Goal: Book appointment/travel/reservation

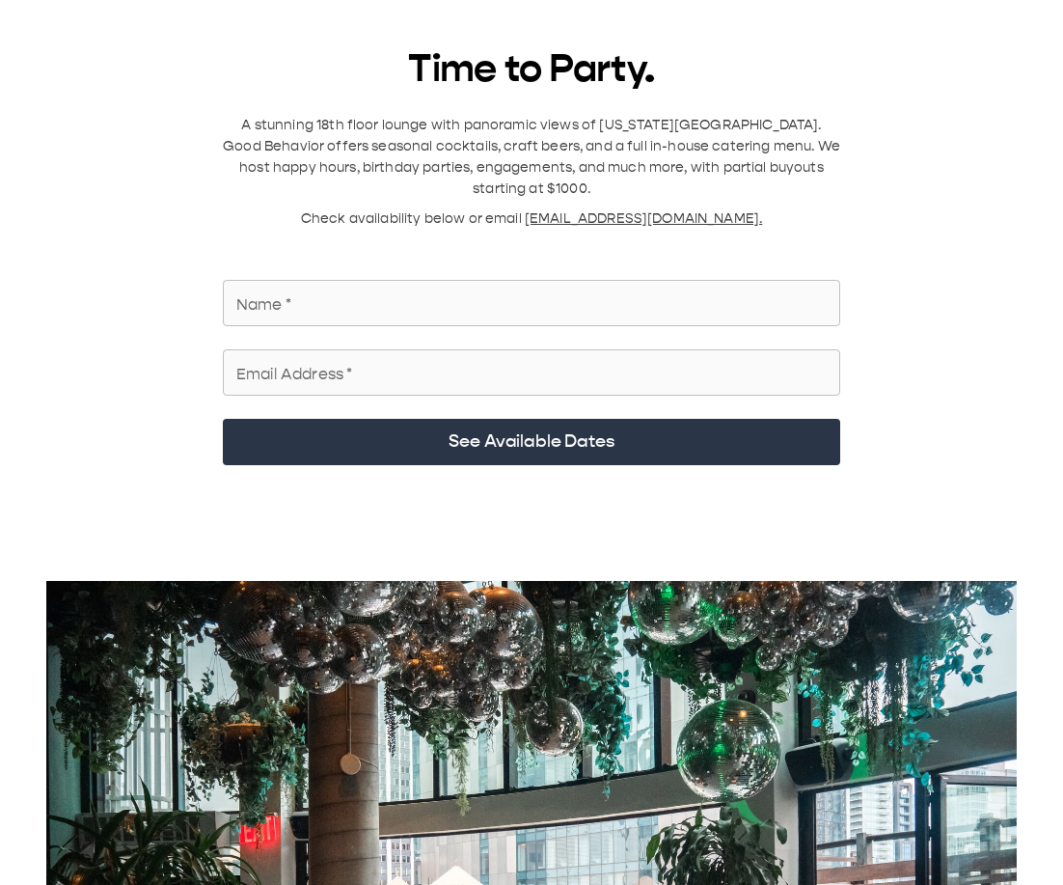
click at [384, 144] on input "Name   *" at bounding box center [531, 303] width 617 height 54
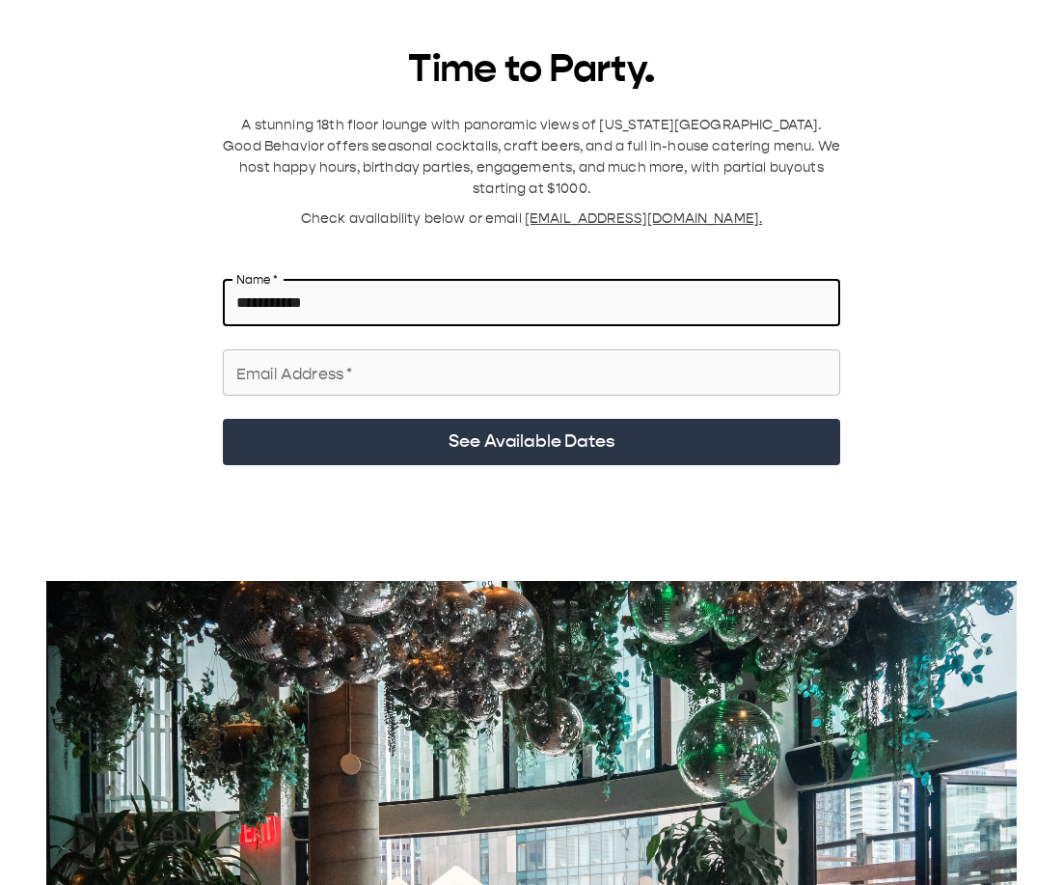
type input "**********"
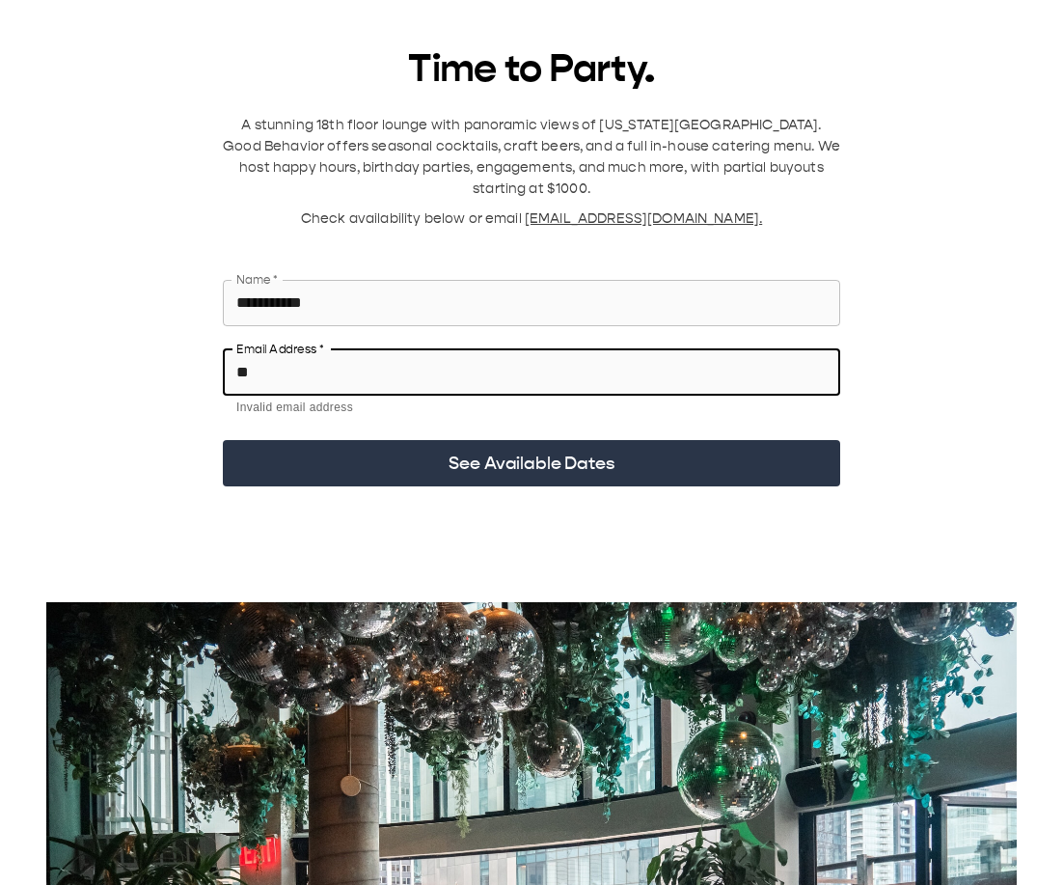
type input "**********"
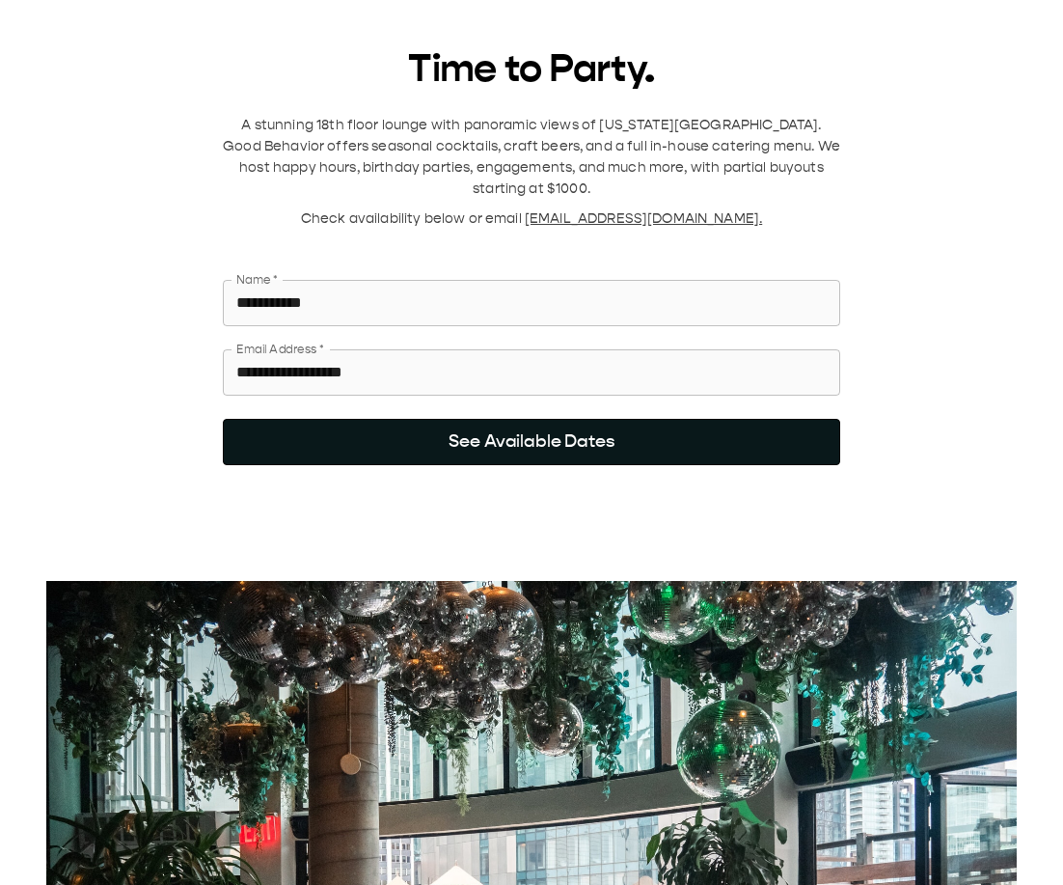
click at [403, 144] on button "See Available Dates" at bounding box center [531, 442] width 617 height 46
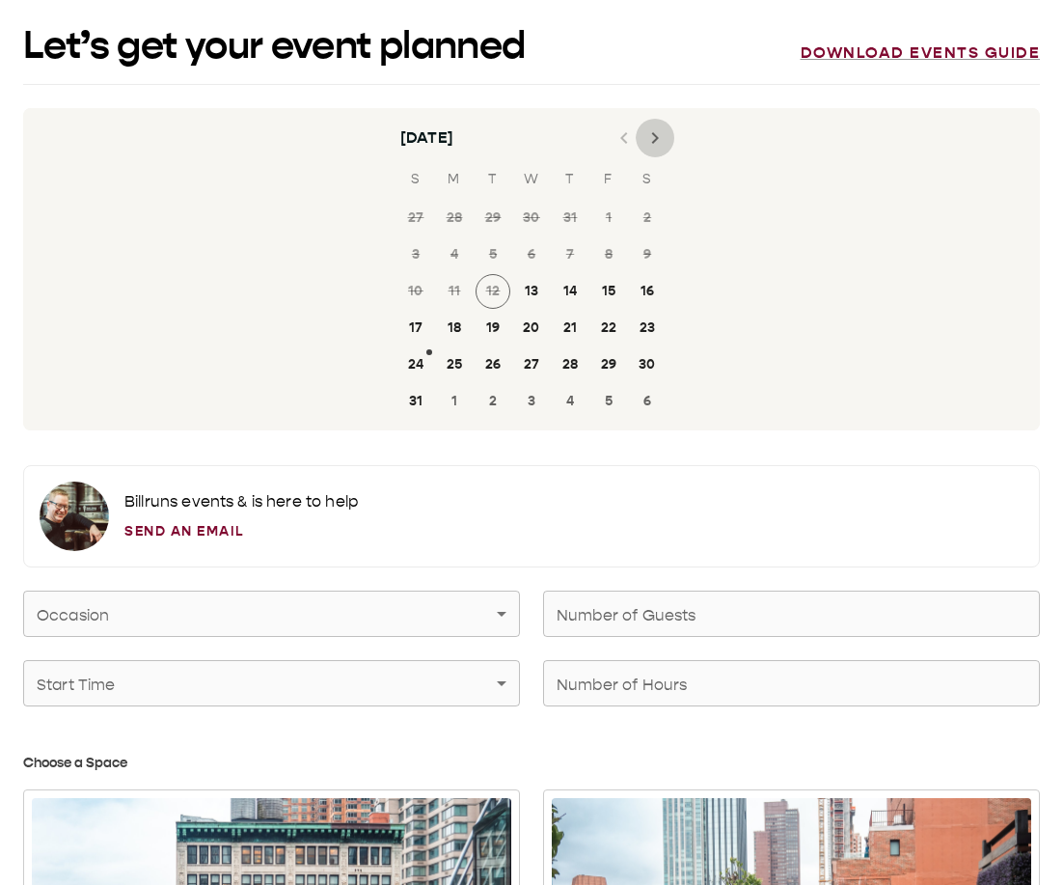
click at [648, 137] on icon "Next month" at bounding box center [654, 137] width 23 height 23
click at [642, 144] on button "20" at bounding box center [647, 291] width 35 height 35
click at [662, 144] on span at bounding box center [661, 279] width 6 height 6
click at [653, 144] on button "13" at bounding box center [647, 254] width 35 height 35
click at [651, 144] on button "20" at bounding box center [647, 291] width 35 height 35
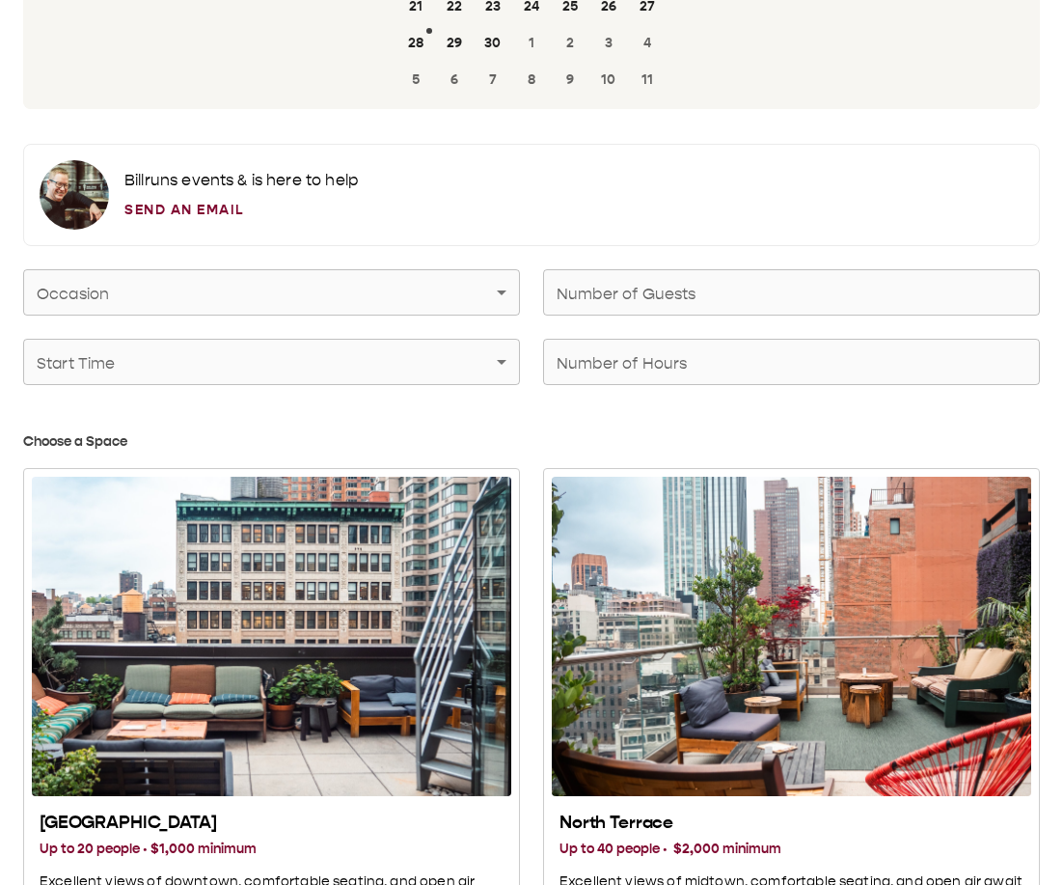
scroll to position [332, 0]
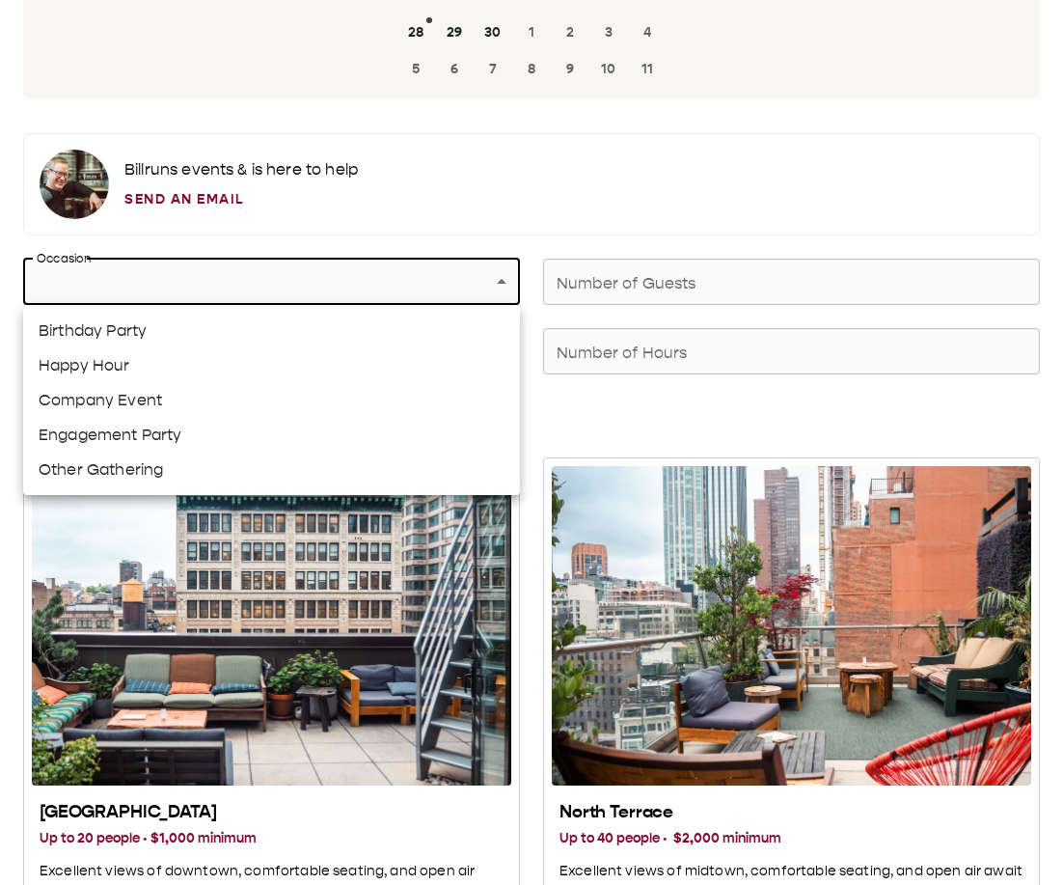
click at [147, 144] on li "Engagement Party" at bounding box center [271, 435] width 497 height 35
type input "**********"
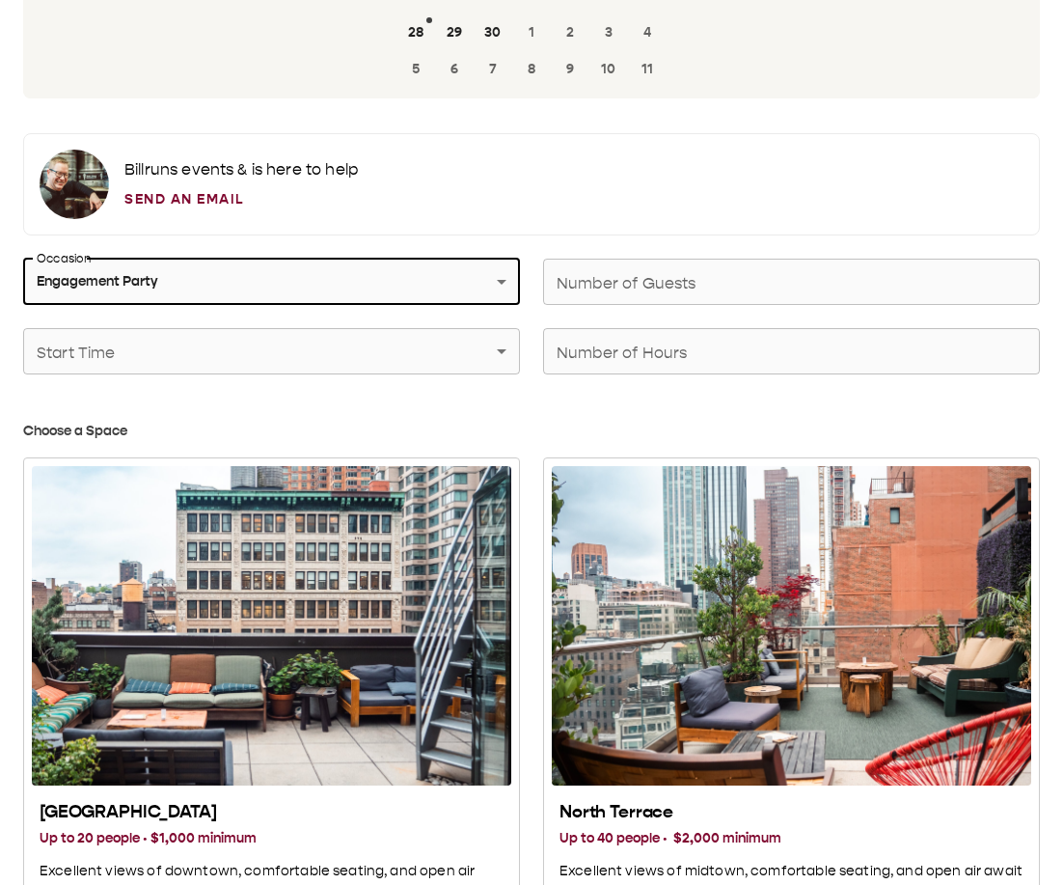
click at [661, 144] on input "Number of Guests" at bounding box center [791, 282] width 497 height 54
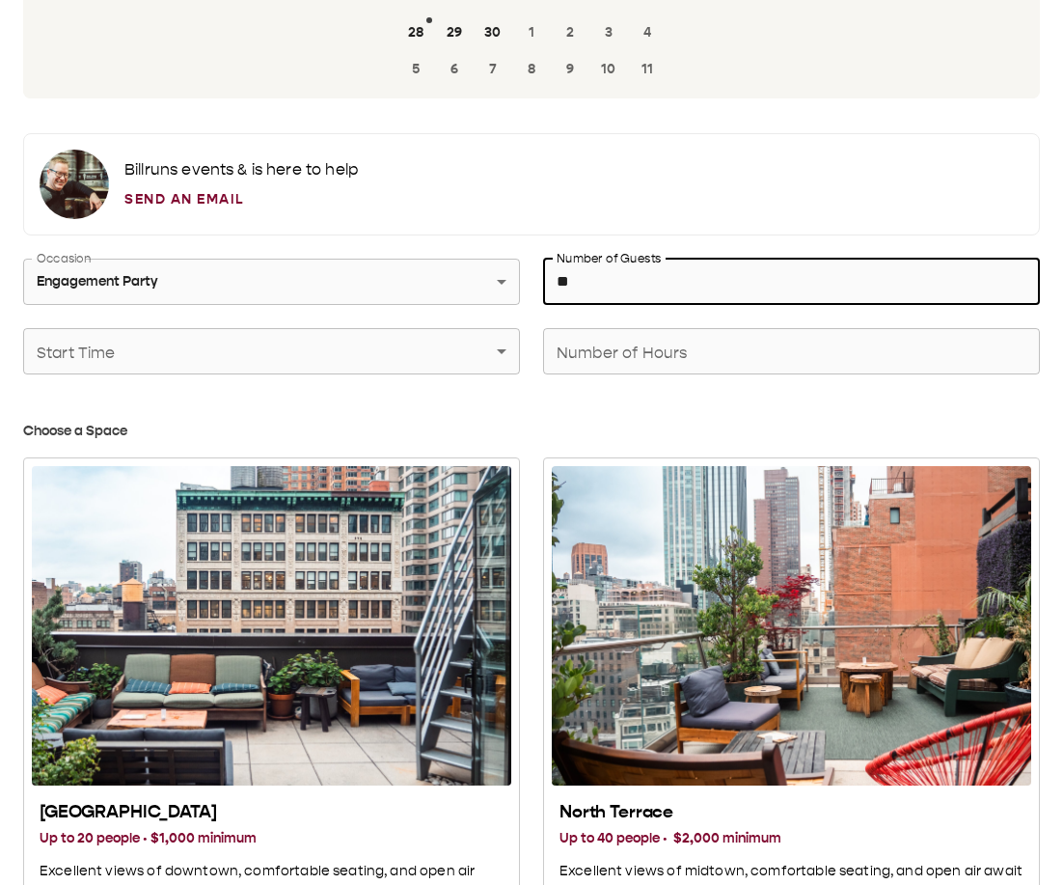
type input "**"
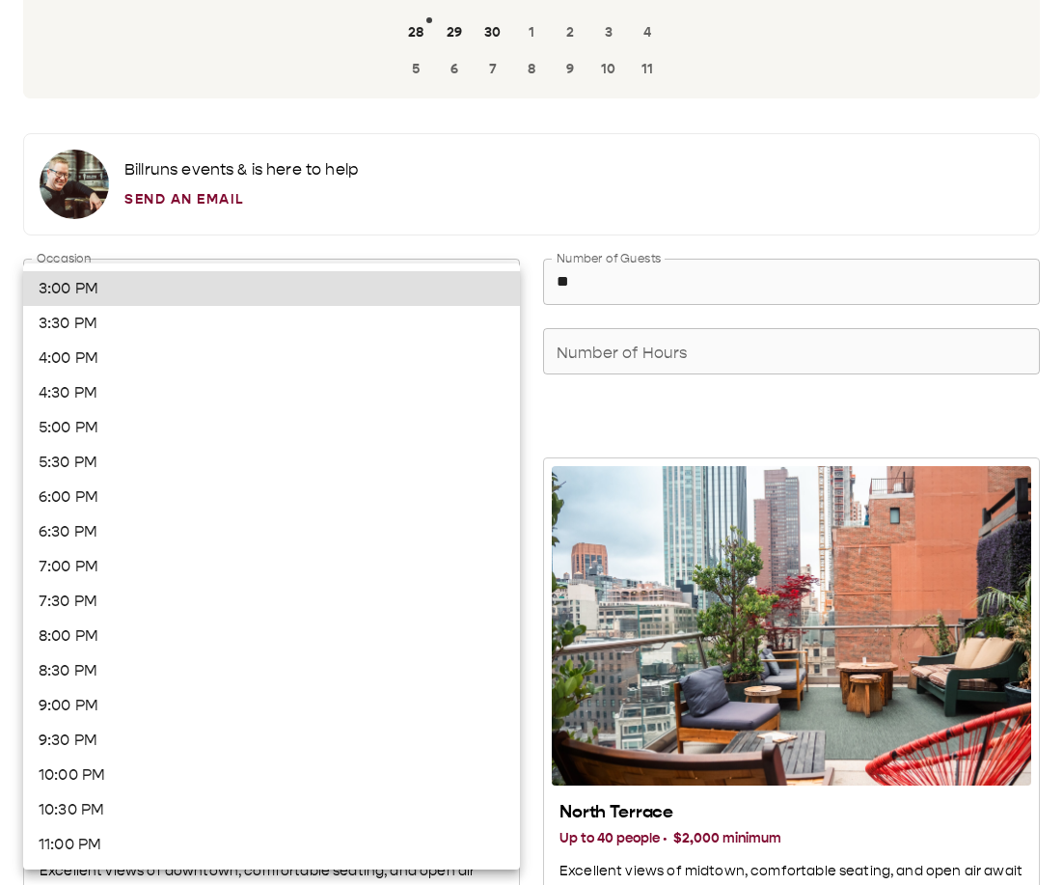
scroll to position [409, 0]
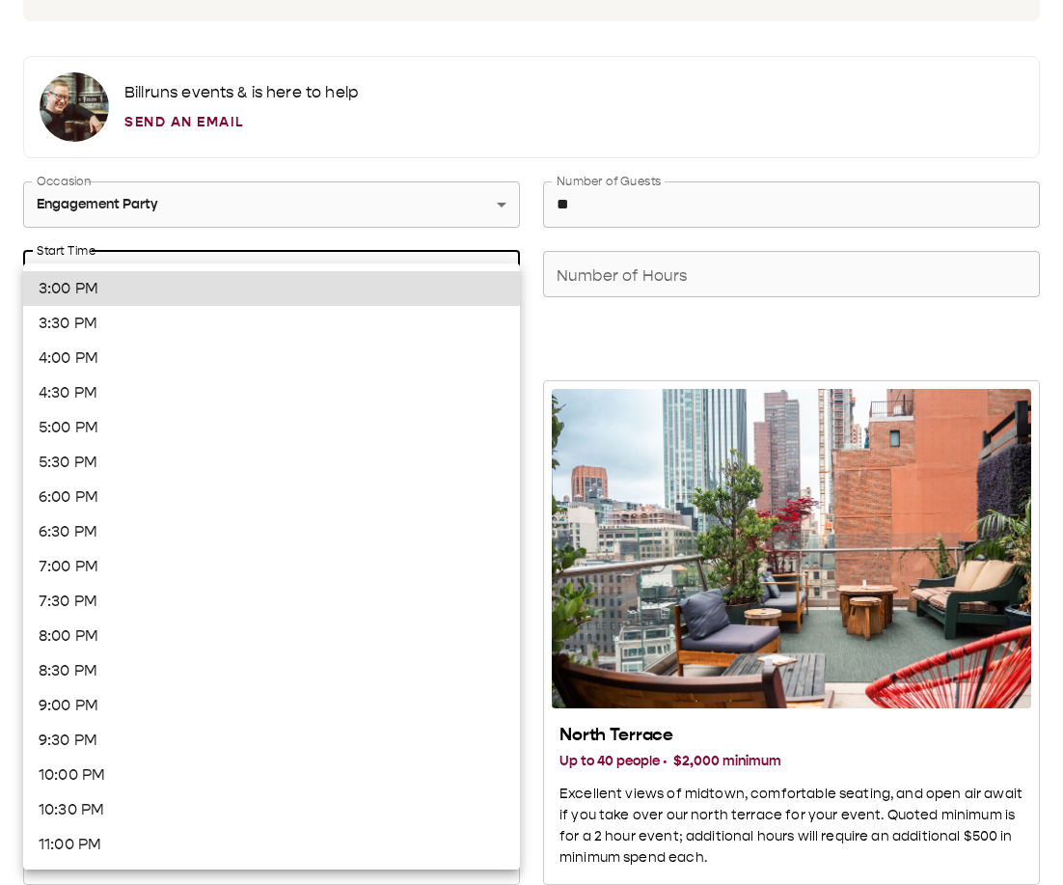
click at [158, 144] on li "5:00 PM" at bounding box center [271, 427] width 497 height 35
type input "*******"
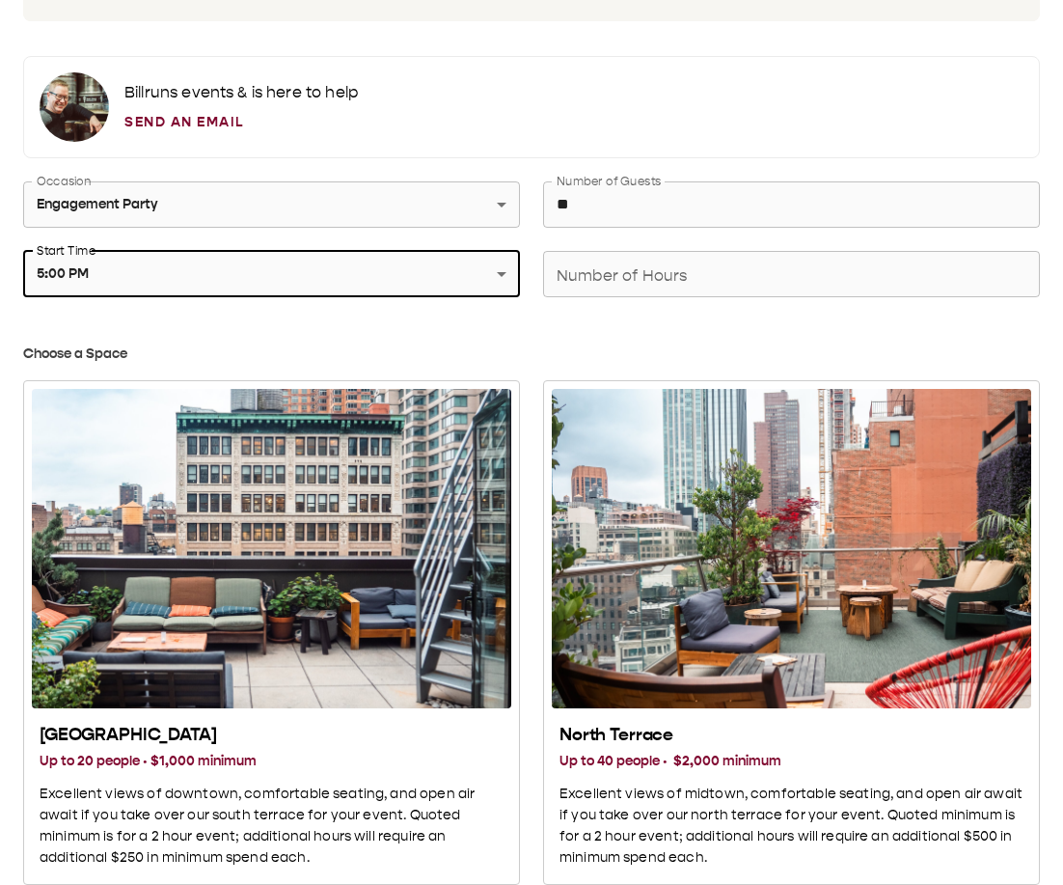
click at [610, 144] on div "Number of Hours Number of Hours" at bounding box center [791, 274] width 497 height 46
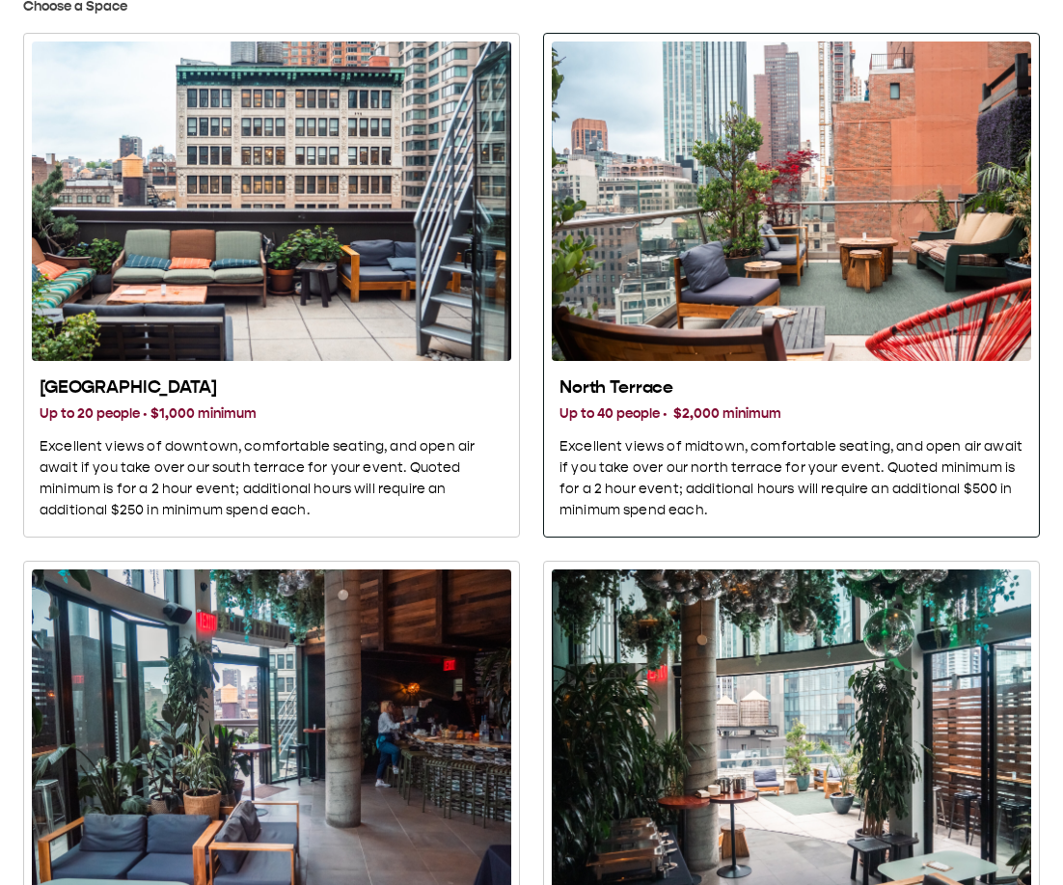
scroll to position [762, 0]
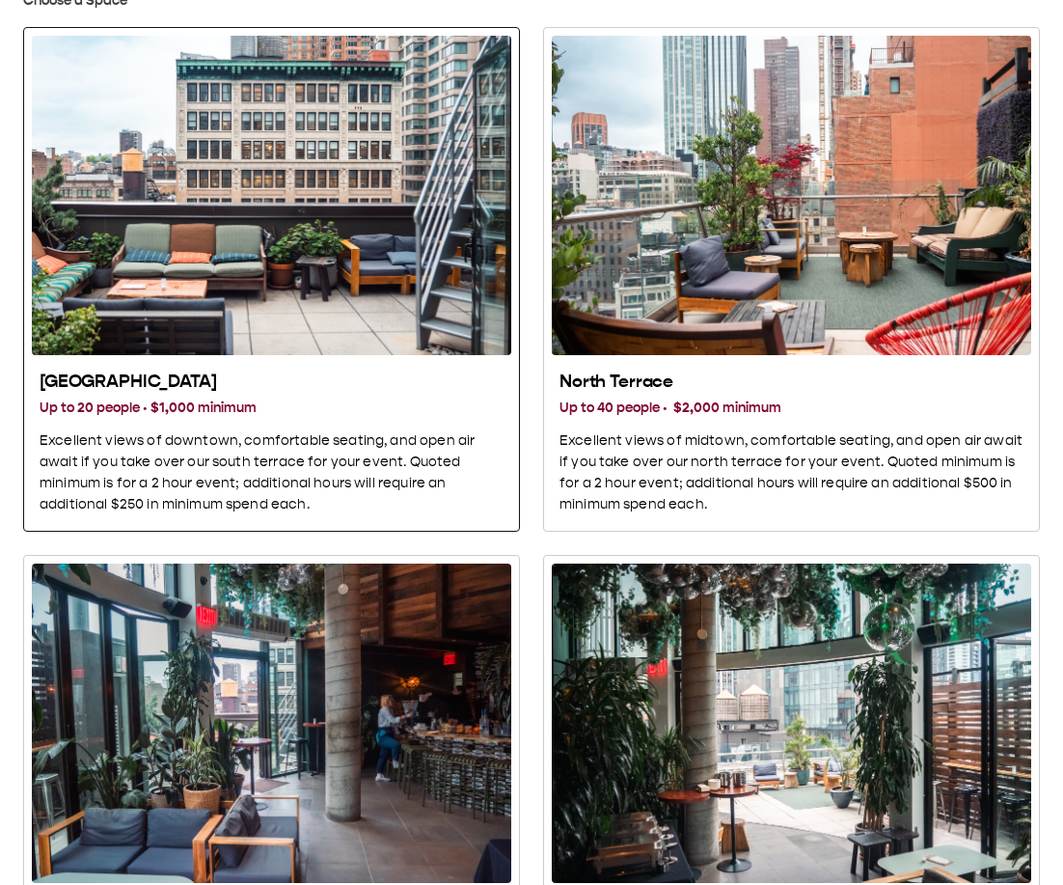
type input "*"
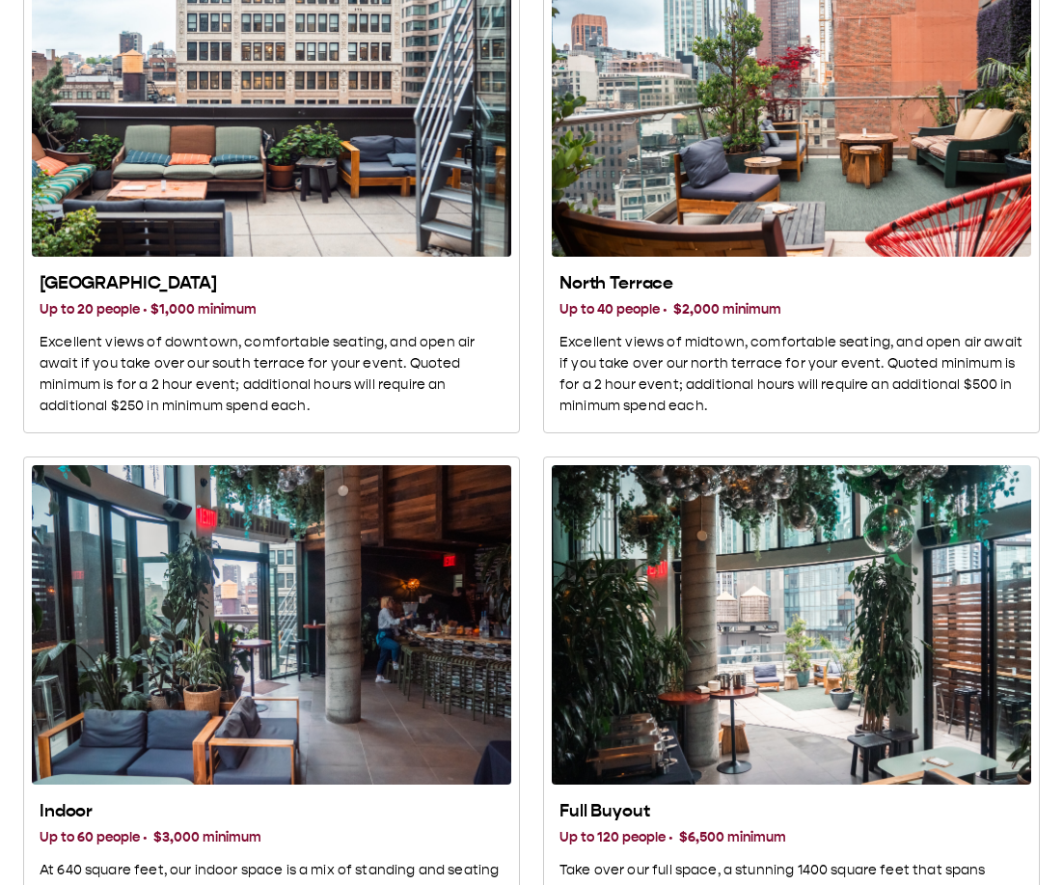
scroll to position [822, 0]
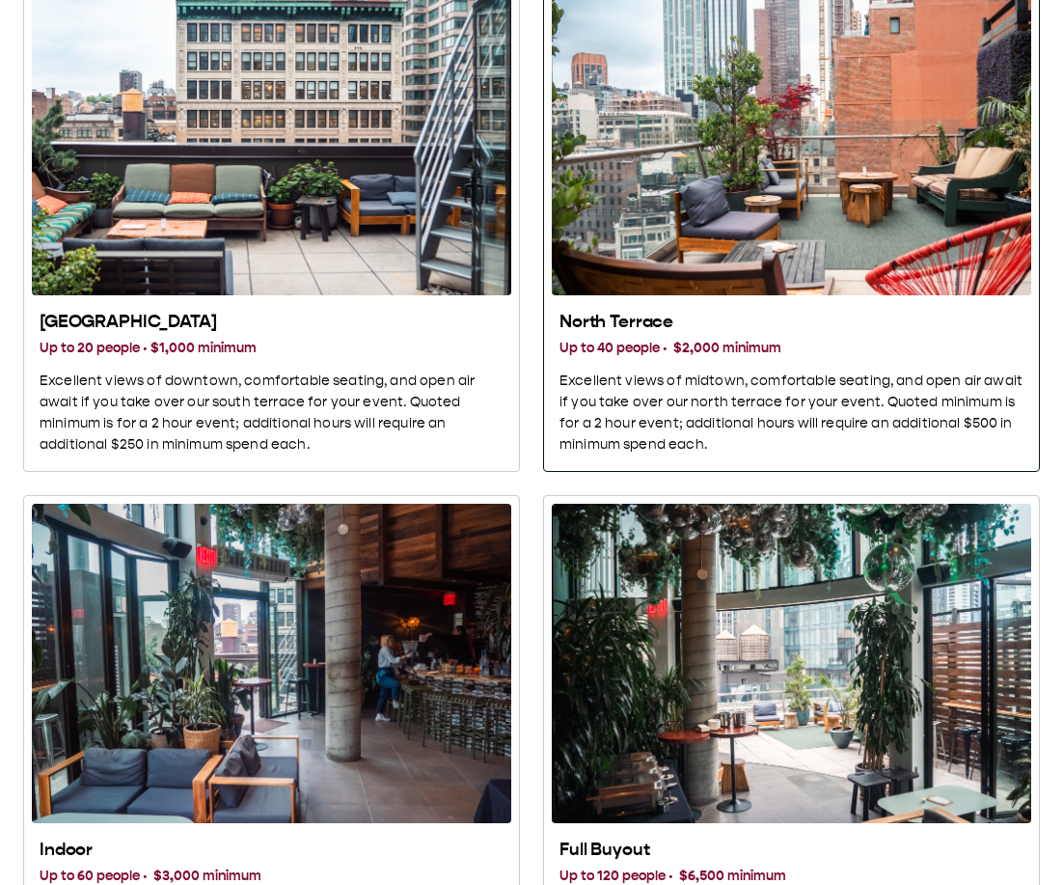
click at [769, 144] on div "North Terrace" at bounding box center [791, 135] width 479 height 319
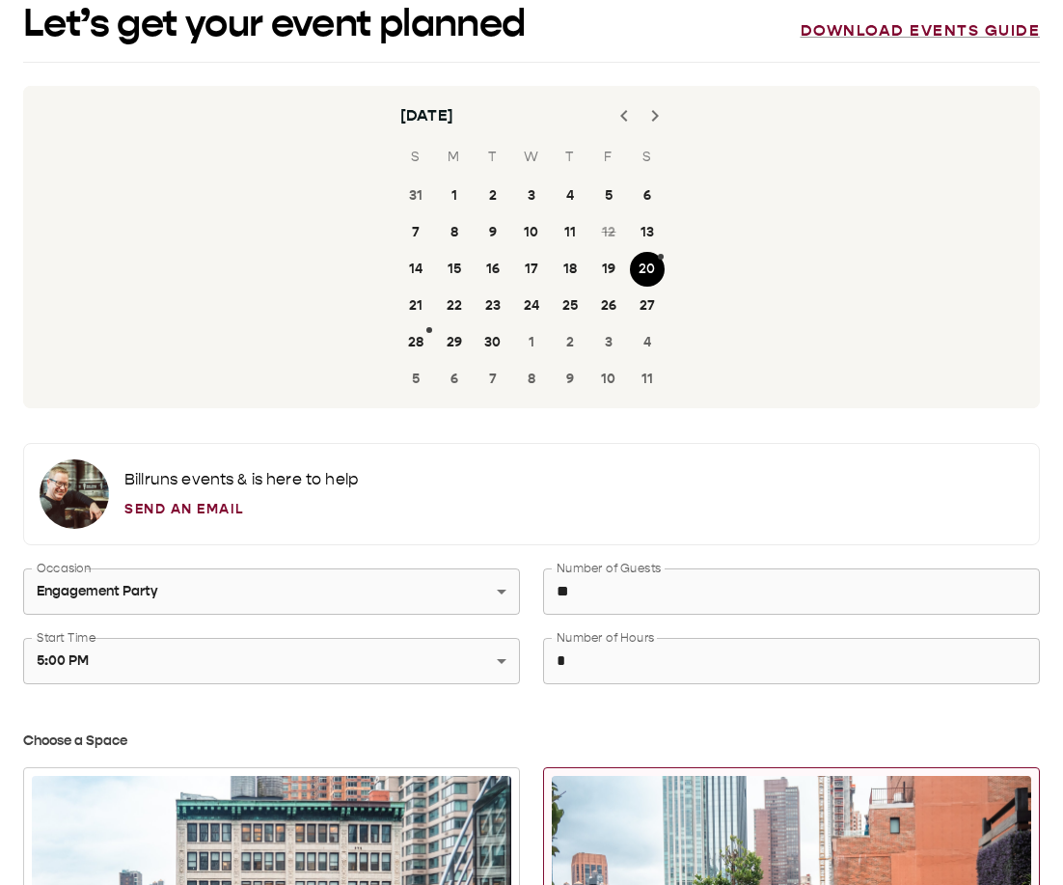
scroll to position [0, 0]
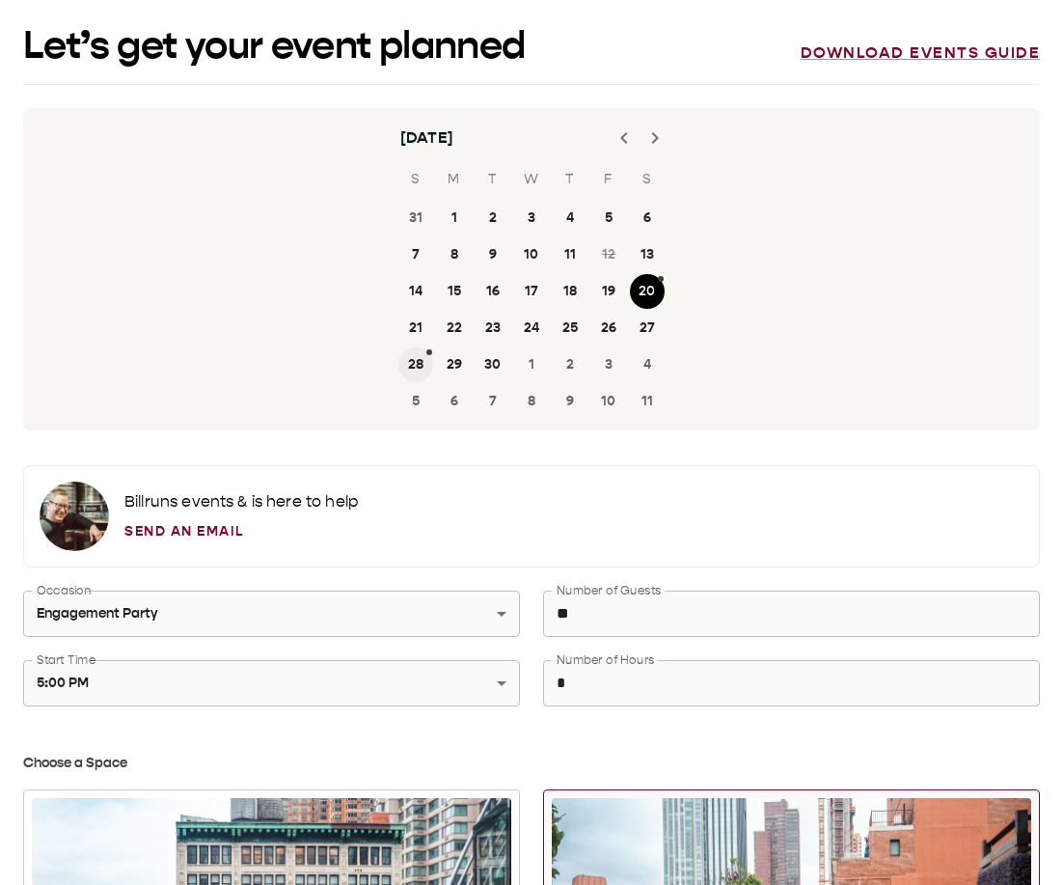
click at [423, 144] on button "28" at bounding box center [415, 364] width 35 height 35
click at [643, 144] on button "20" at bounding box center [647, 291] width 35 height 35
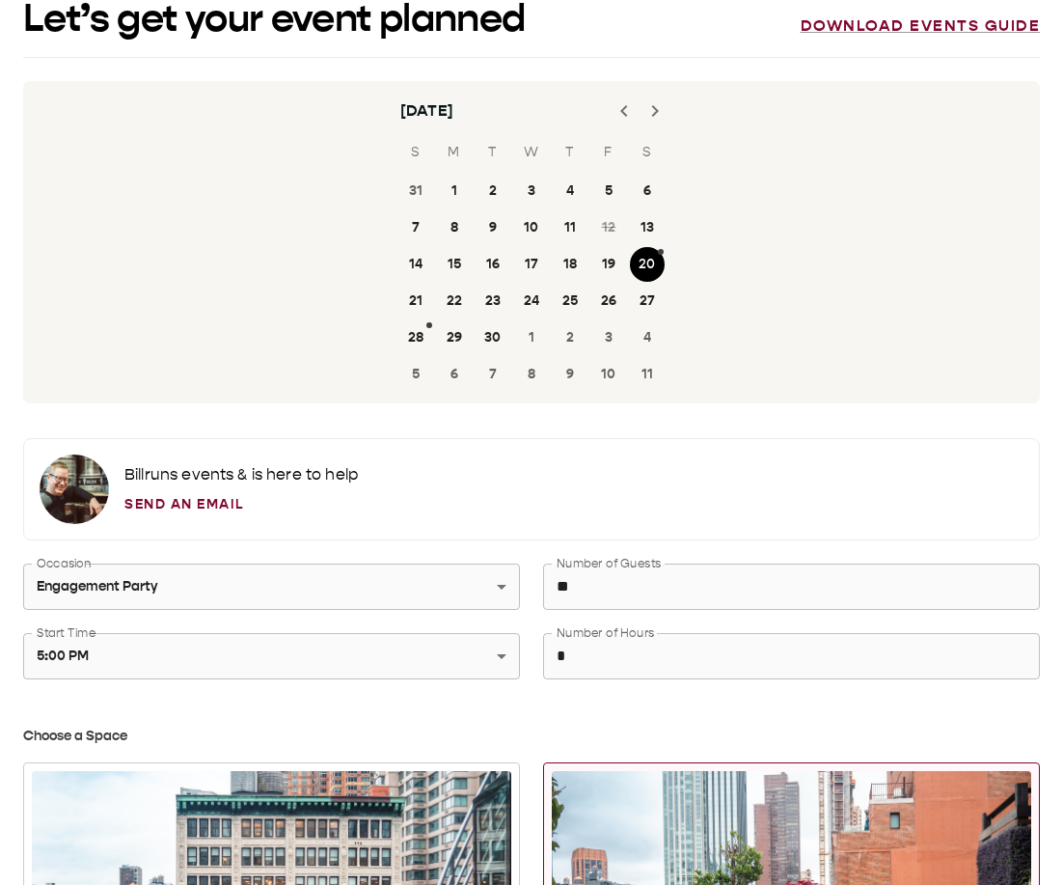
scroll to position [34, 0]
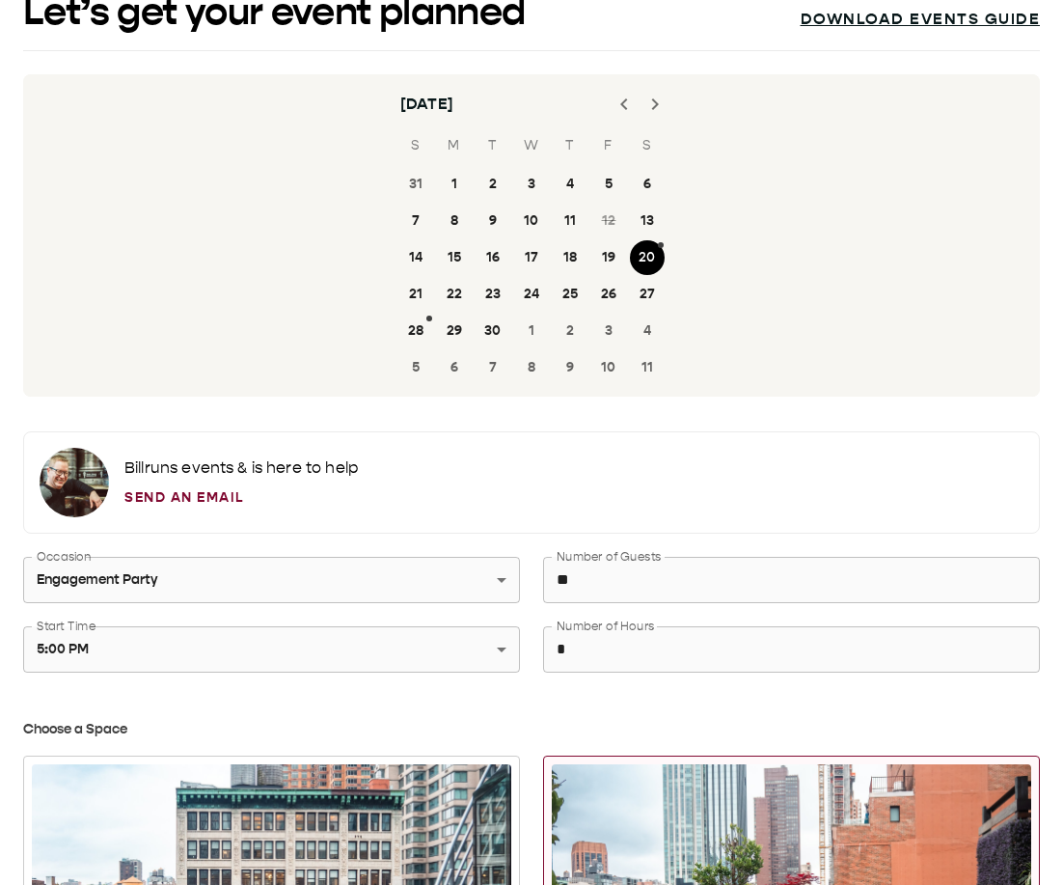
click at [854, 20] on link "Download events guide" at bounding box center [921, 19] width 240 height 19
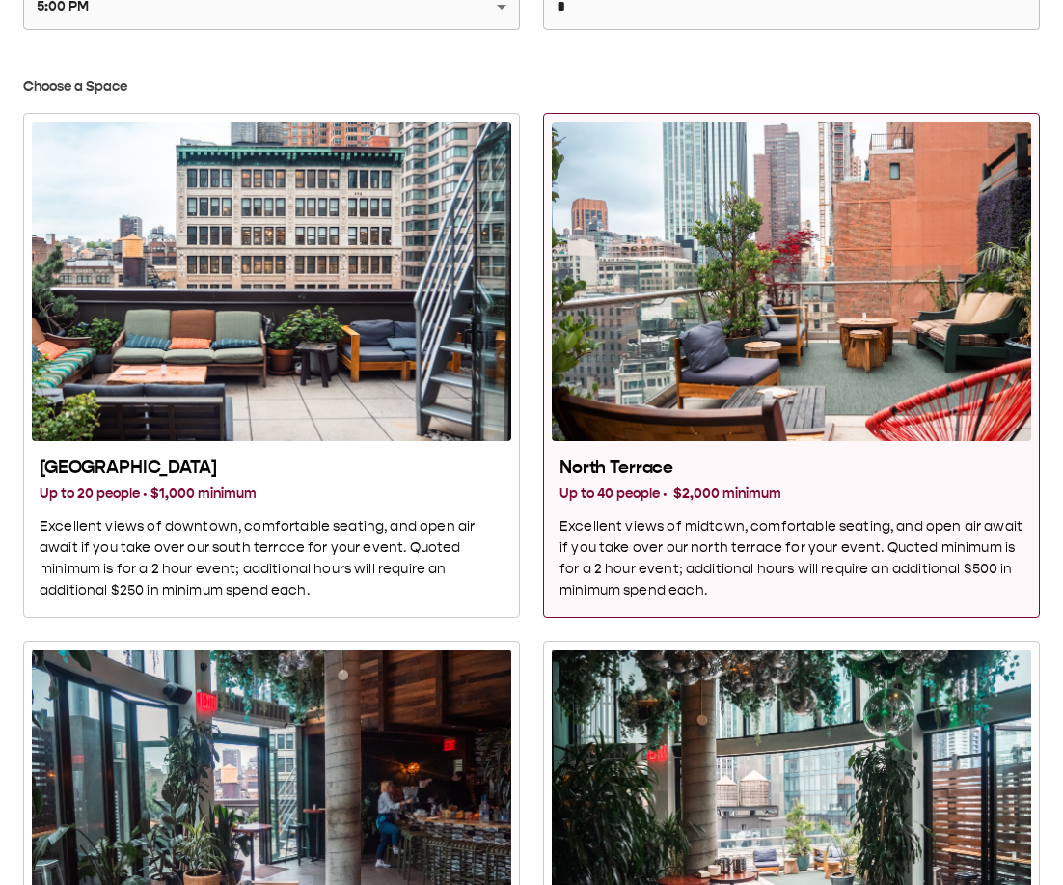
scroll to position [848, 0]
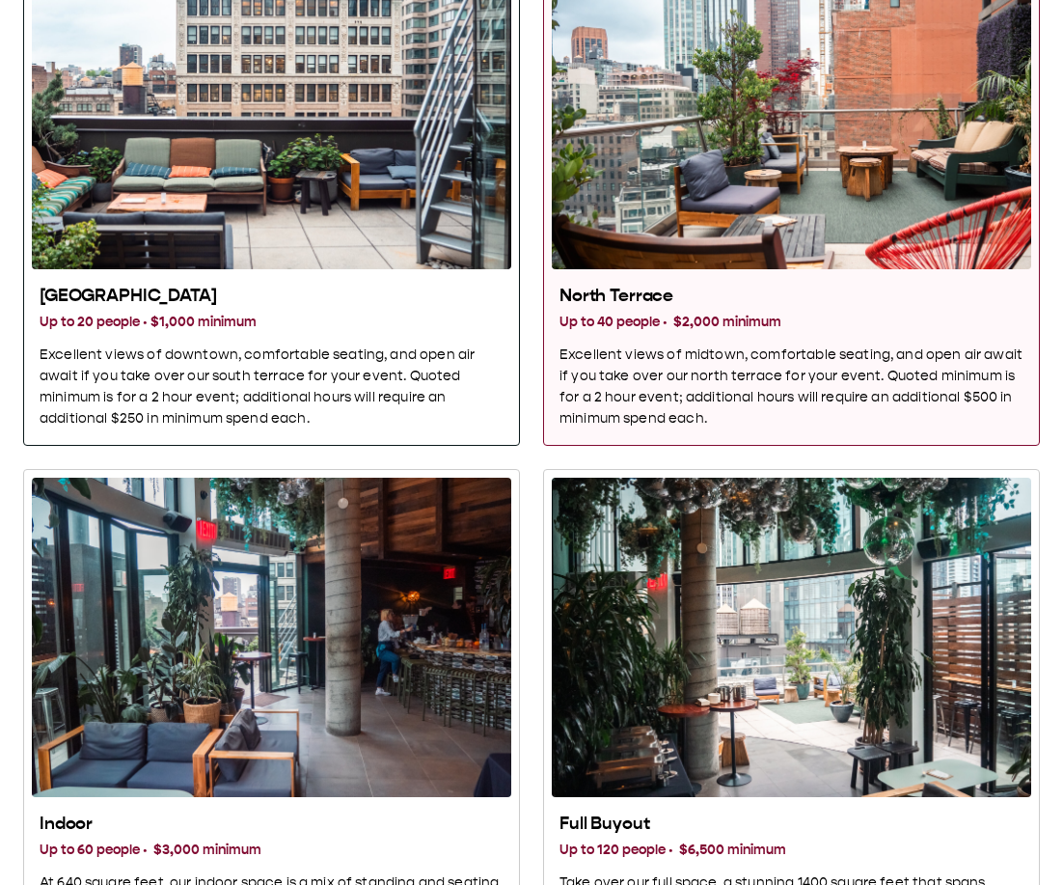
click at [438, 144] on div "South Terrace Up to 20 people · $1,000 minimum Excellent views of downtown, com…" at bounding box center [271, 357] width 479 height 160
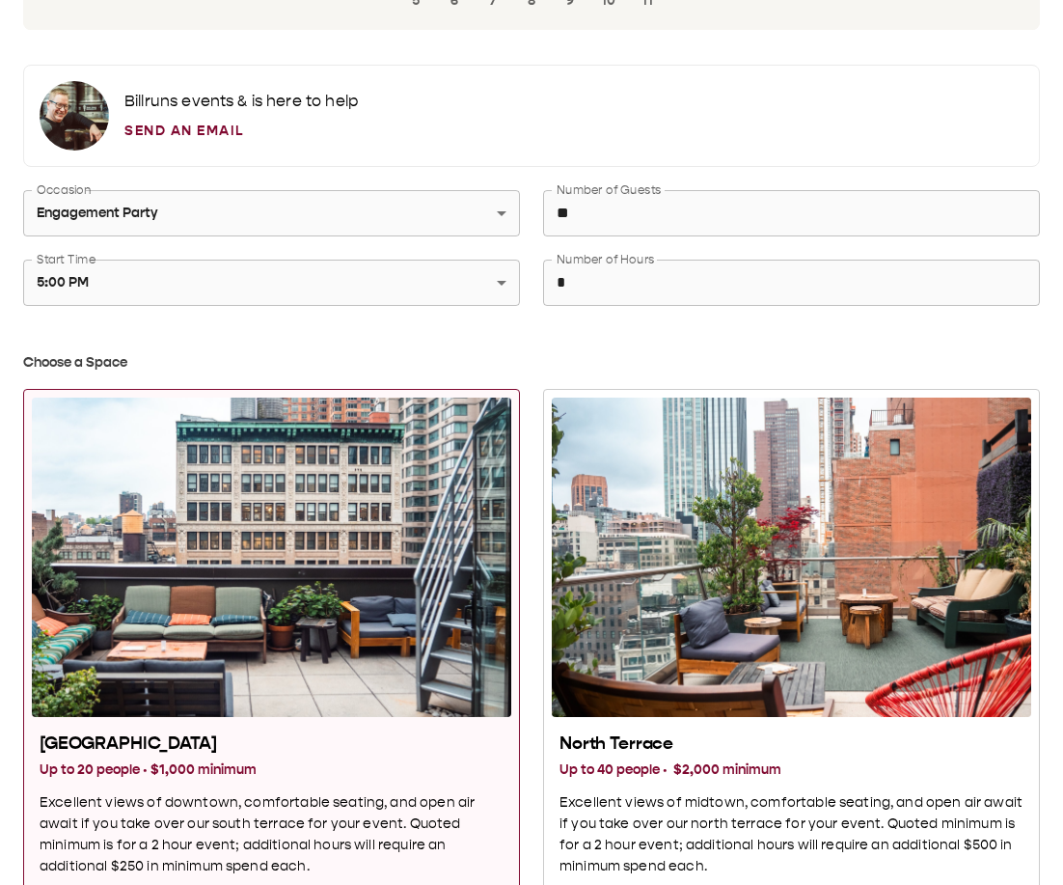
scroll to position [401, 0]
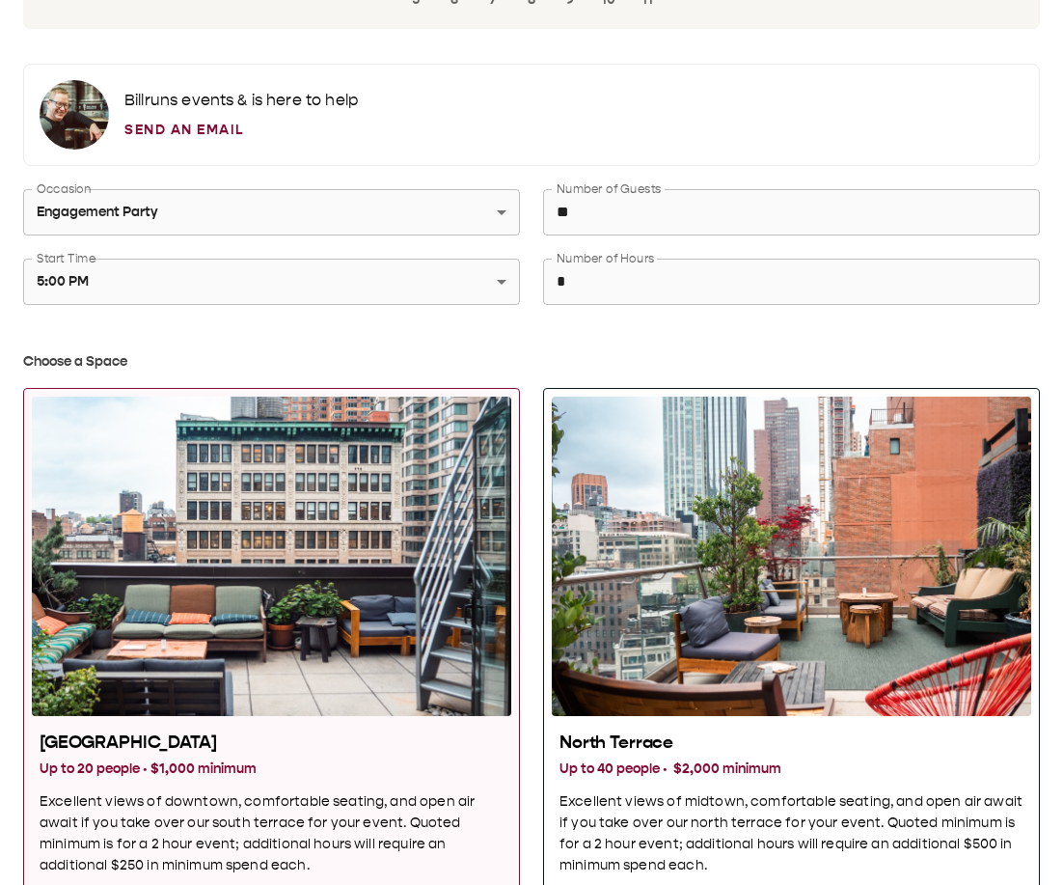
click at [647, 144] on div "North Terrace" at bounding box center [791, 555] width 479 height 319
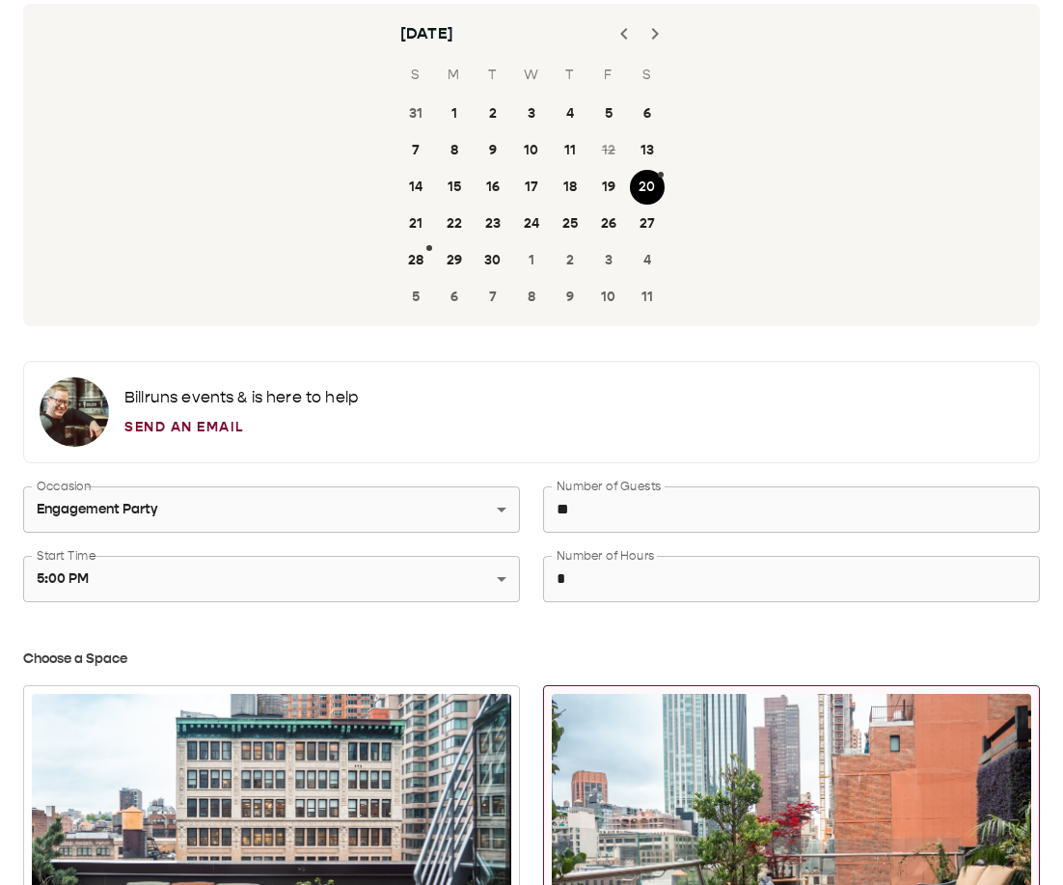
scroll to position [0, 0]
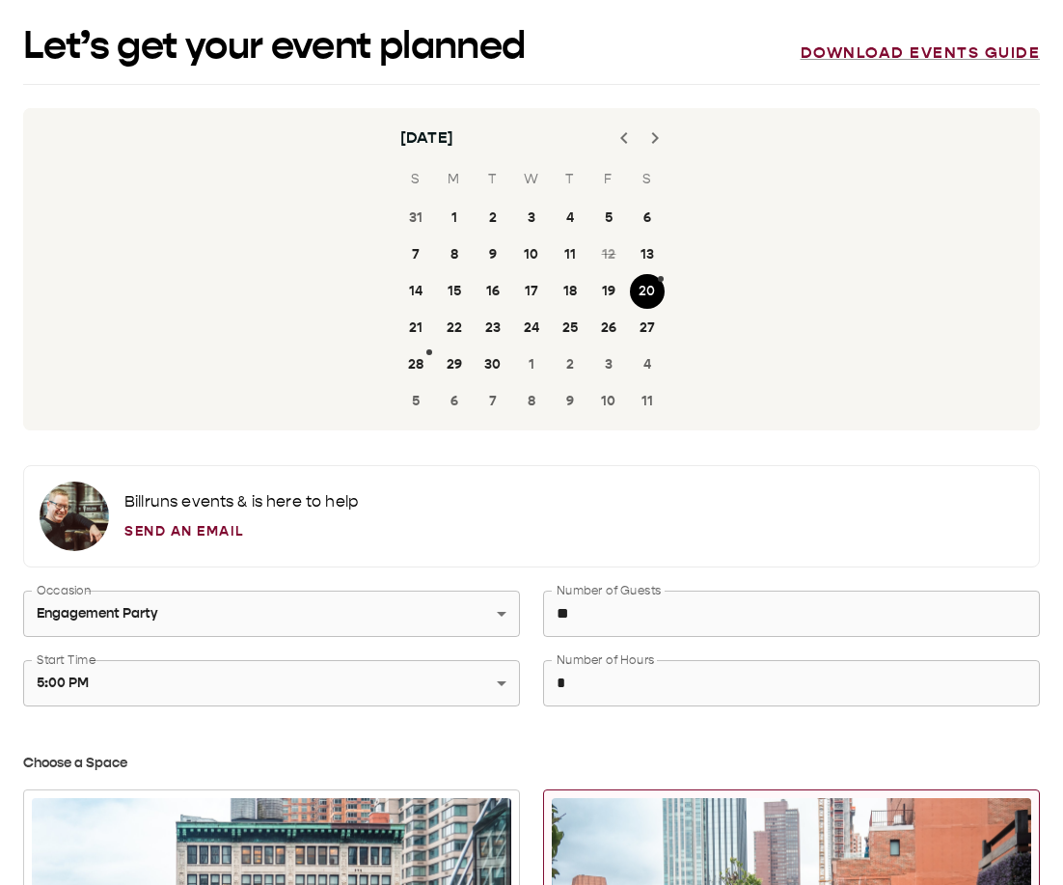
click at [616, 144] on span "12" at bounding box center [608, 254] width 39 height 35
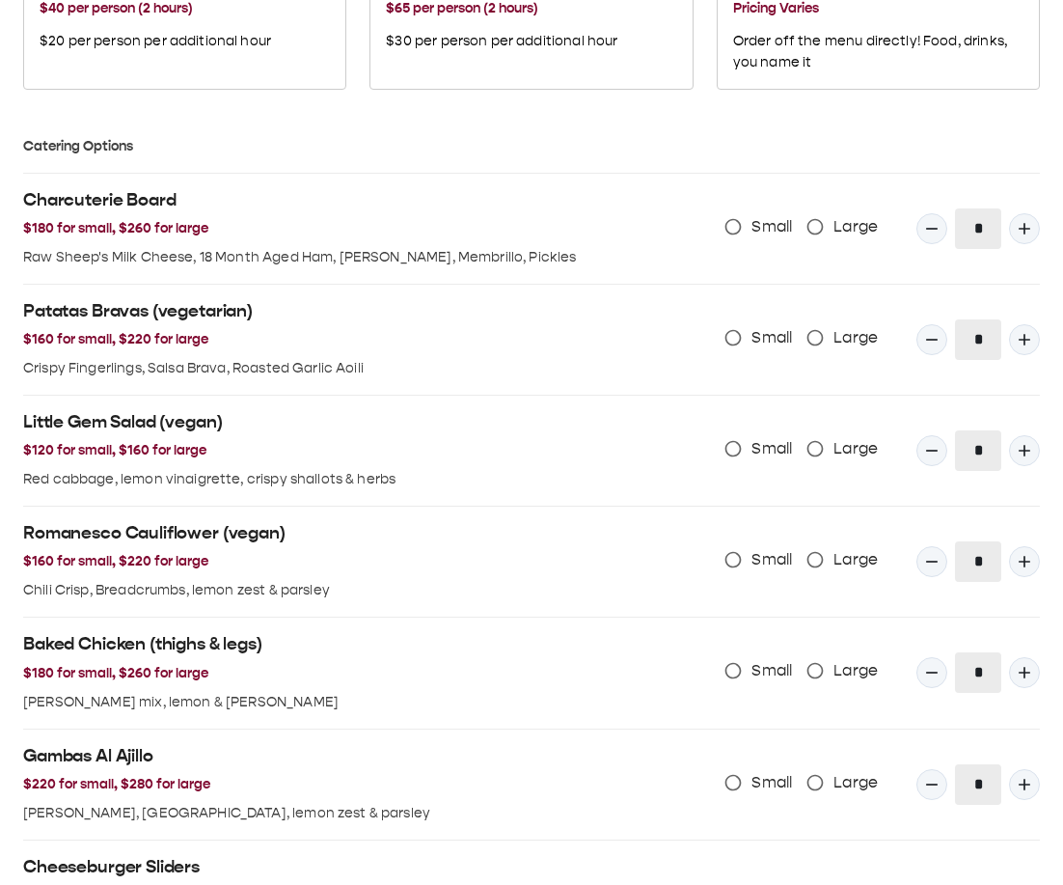
scroll to position [2498, 0]
